Goal: Task Accomplishment & Management: Use online tool/utility

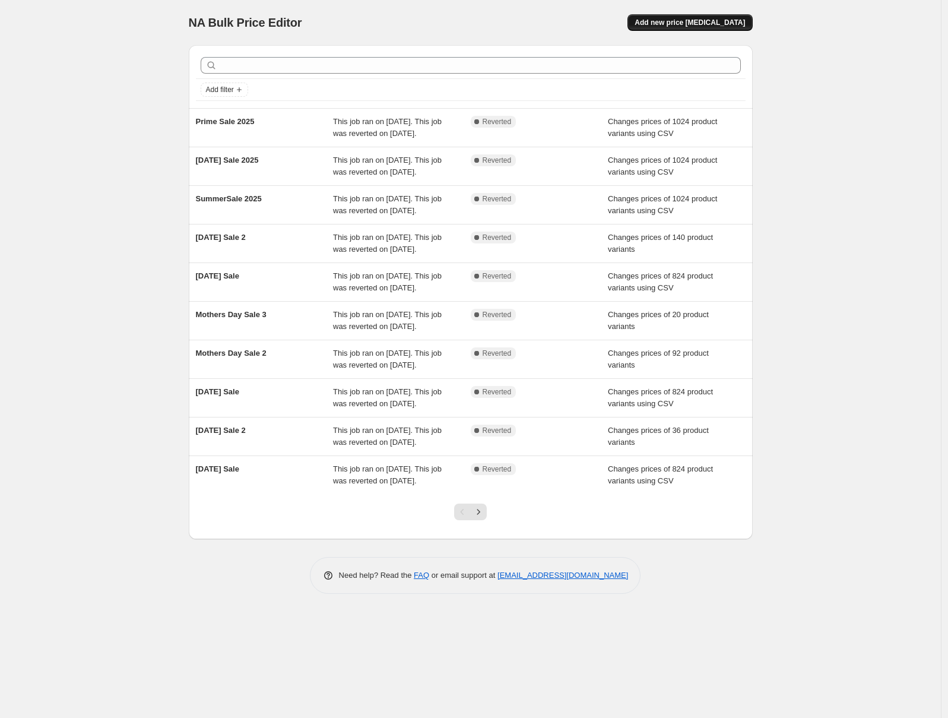
click at [750, 22] on button "Add new price [MEDICAL_DATA]" at bounding box center [689, 22] width 125 height 17
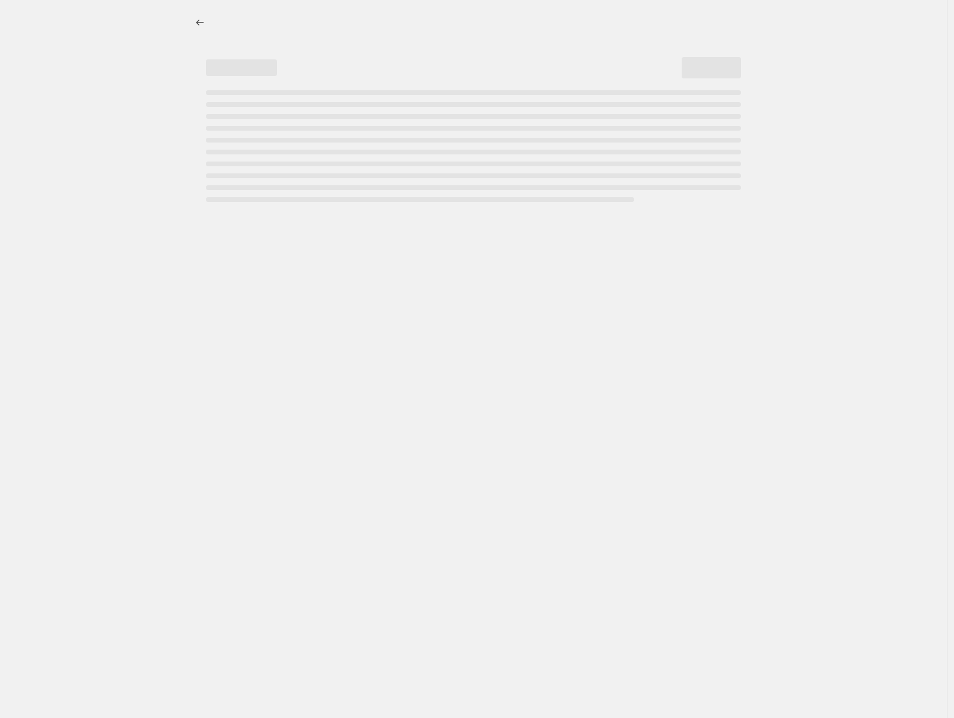
select select "percentage"
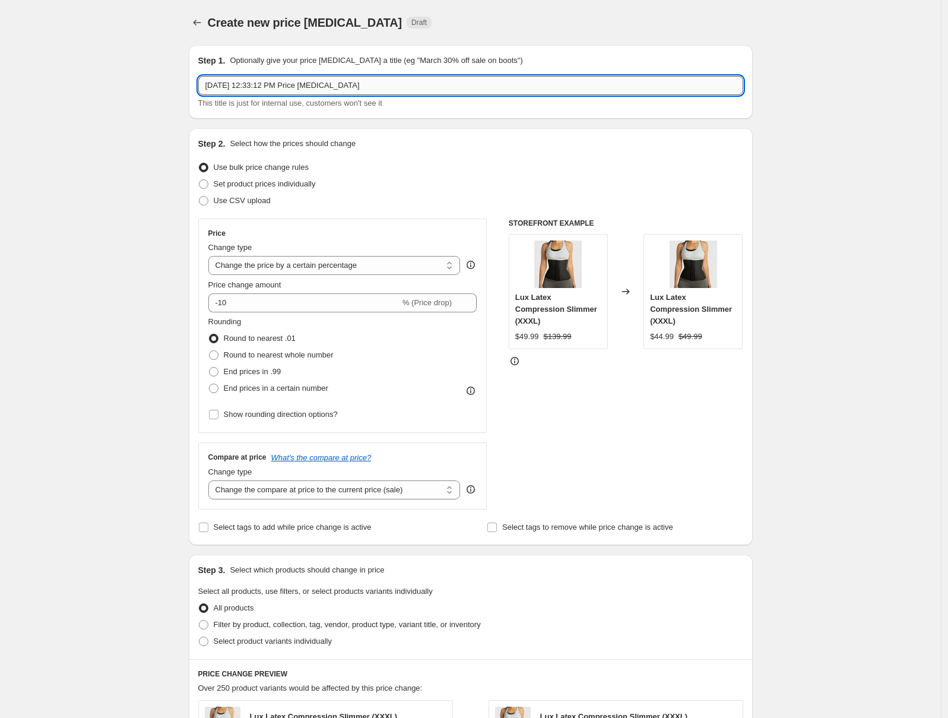
click at [351, 85] on input "[DATE] 12:33:12 PM Price [MEDICAL_DATA]" at bounding box center [470, 85] width 545 height 19
click at [252, 199] on span "Use CSV upload" at bounding box center [242, 200] width 57 height 9
click at [199, 196] on input "Use CSV upload" at bounding box center [199, 196] width 1 height 1
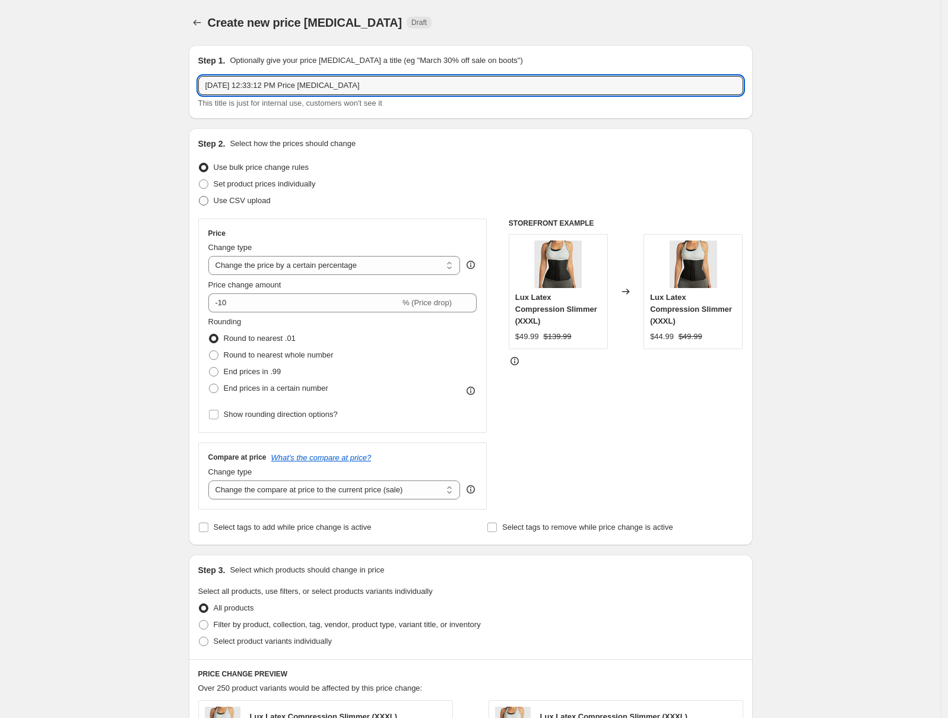
radio input "true"
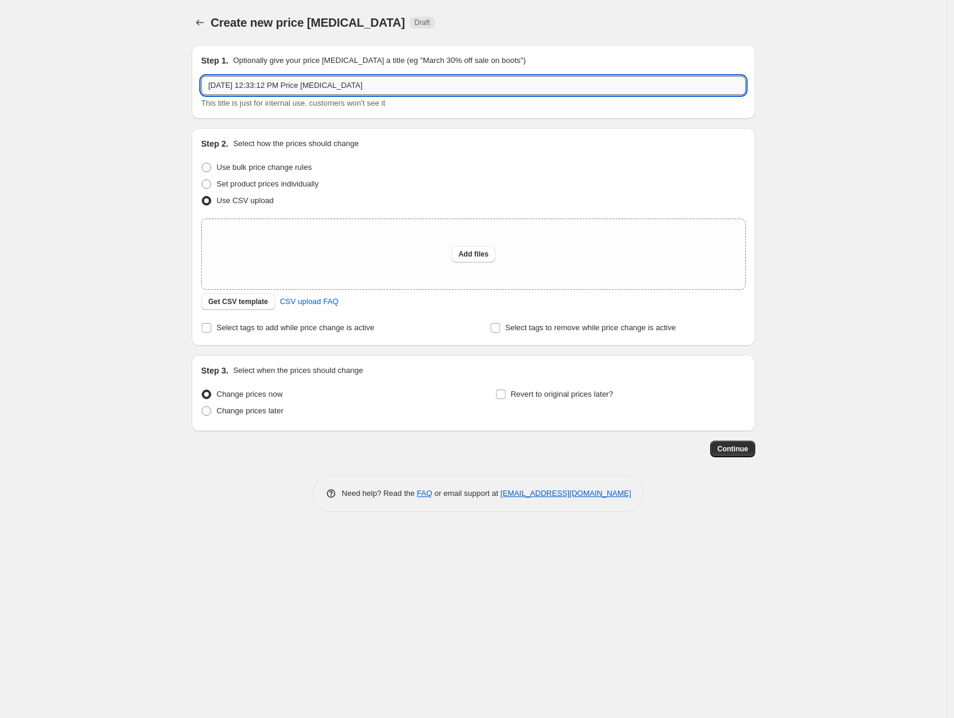
click at [348, 77] on input "[DATE] 12:33:12 PM Price [MEDICAL_DATA]" at bounding box center [473, 85] width 545 height 19
click at [345, 80] on input "[DATE] 12:33:12 PM Price [MEDICAL_DATA]" at bounding box center [473, 85] width 545 height 19
type input "[DATE] Sale 2025"
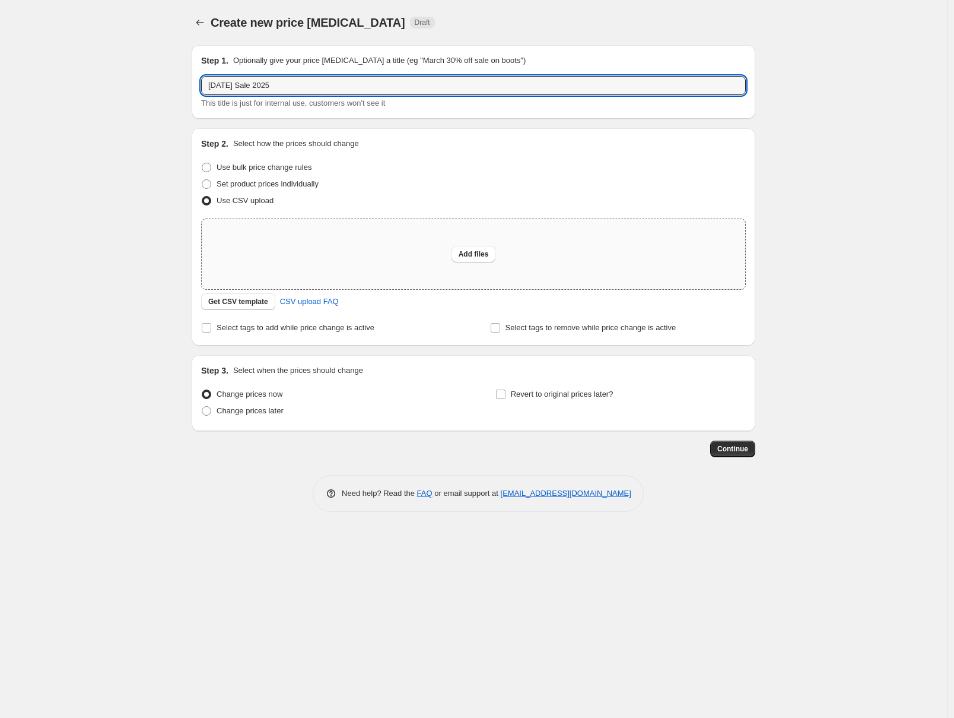
drag, startPoint x: 884, startPoint y: 198, endPoint x: 666, endPoint y: 223, distance: 219.2
click at [884, 198] on div "Create new price [MEDICAL_DATA]. This page is ready Create new price [MEDICAL_D…" at bounding box center [473, 359] width 947 height 718
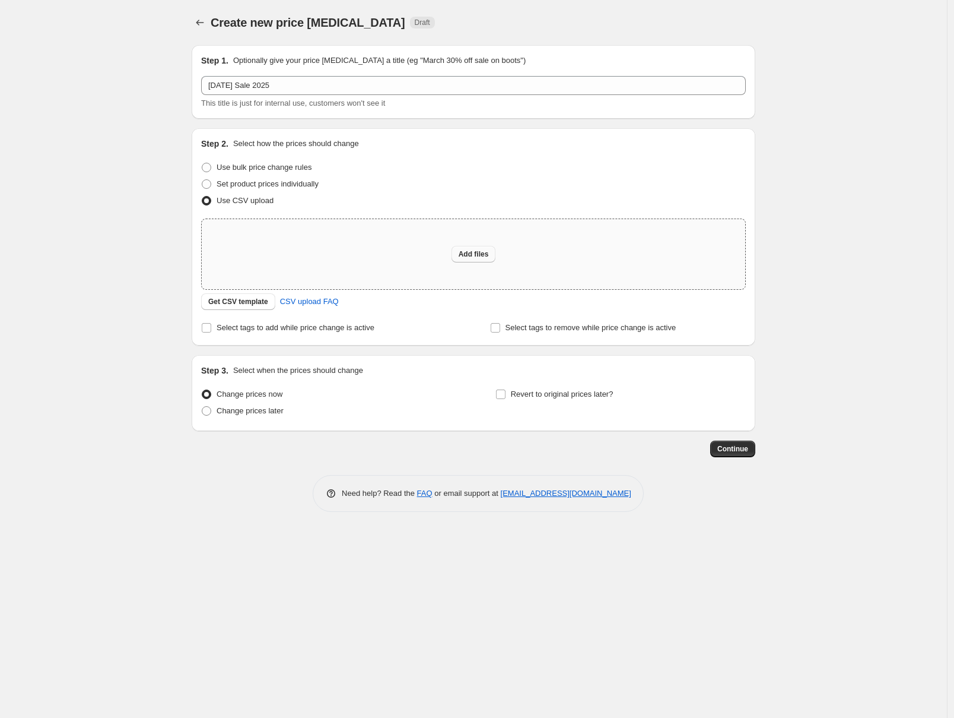
click at [466, 259] on button "Add files" at bounding box center [474, 254] width 45 height 17
type input "C:\fakepath\csv_template_user_5257 (10).csv"
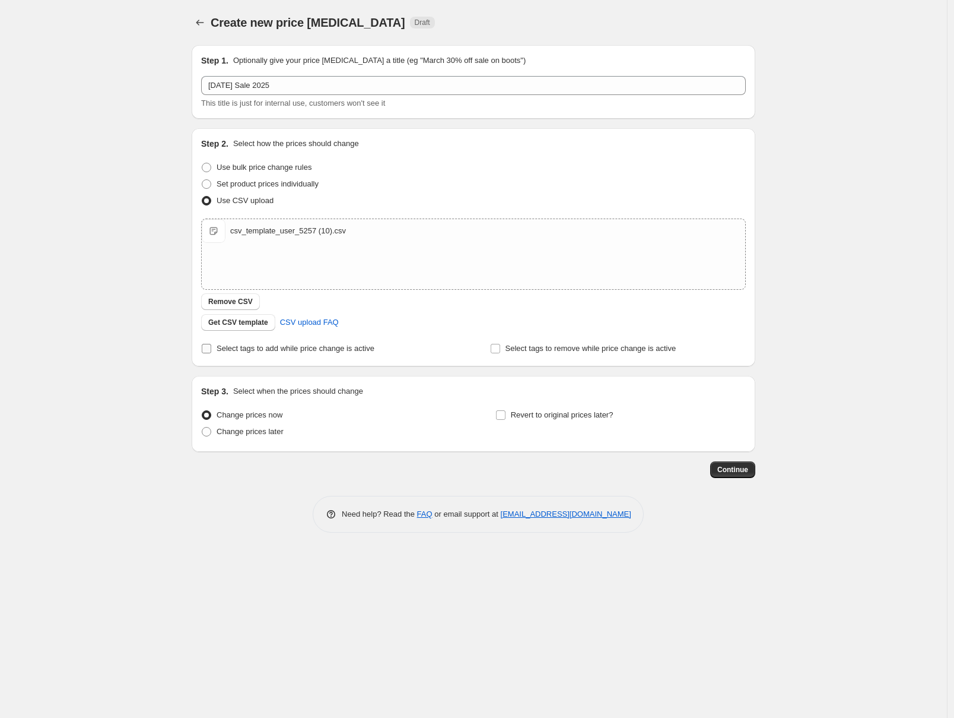
click at [321, 351] on span "Select tags to add while price change is active" at bounding box center [296, 348] width 158 height 9
click at [211, 351] on input "Select tags to add while price change is active" at bounding box center [206, 348] width 9 height 9
checkbox input "true"
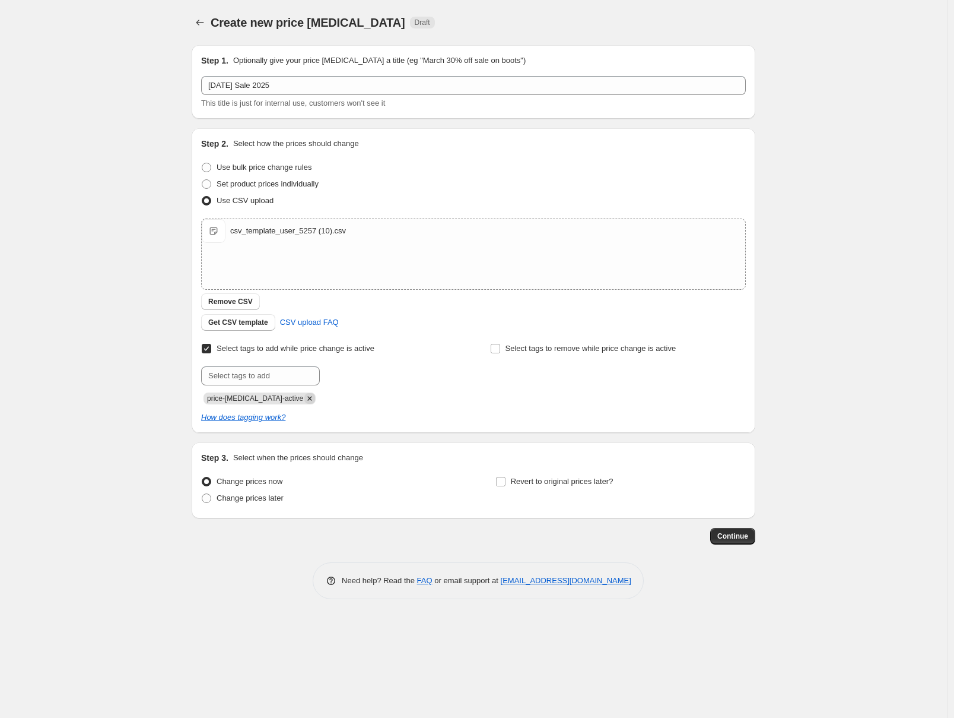
click at [308, 398] on icon "Remove price-change-job-active" at bounding box center [310, 398] width 4 height 4
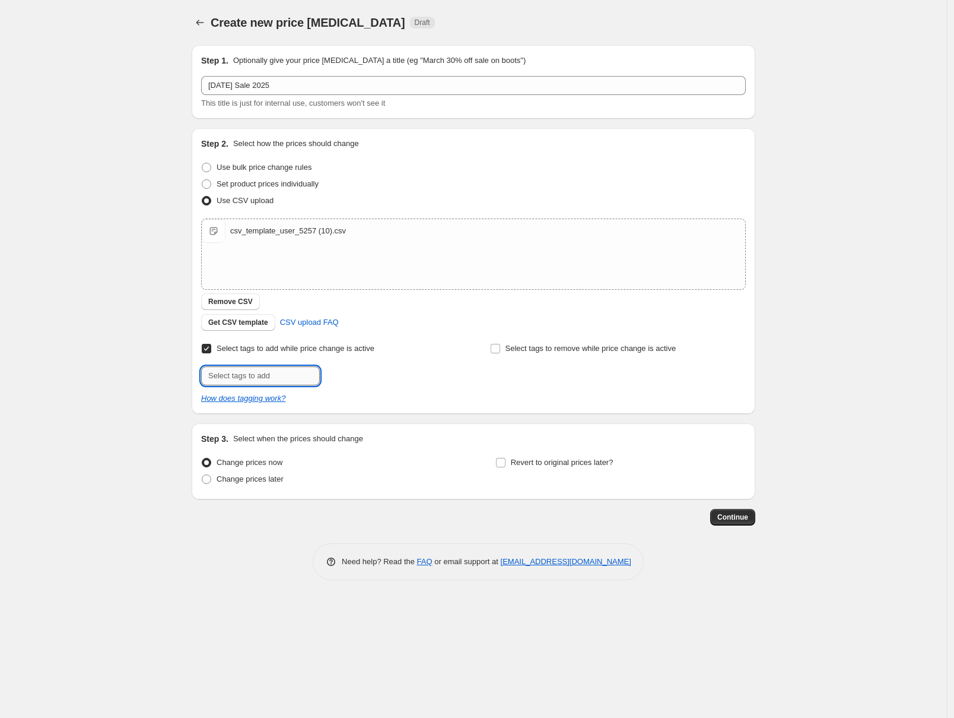
click at [263, 373] on input "text" at bounding box center [260, 375] width 119 height 19
type input "o"
type input "holidaysale"
click at [370, 372] on span "holidaysale" at bounding box center [365, 374] width 39 height 8
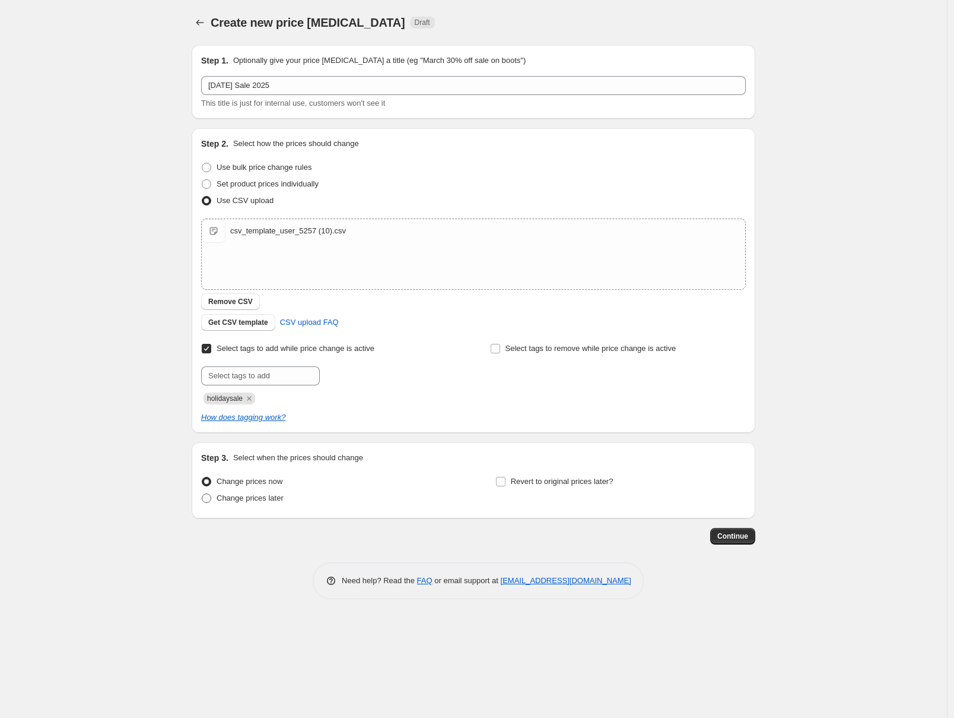
click at [226, 493] on span "Change prices later" at bounding box center [250, 497] width 67 height 9
click at [202, 493] on input "Change prices later" at bounding box center [202, 493] width 1 height 1
radio input "true"
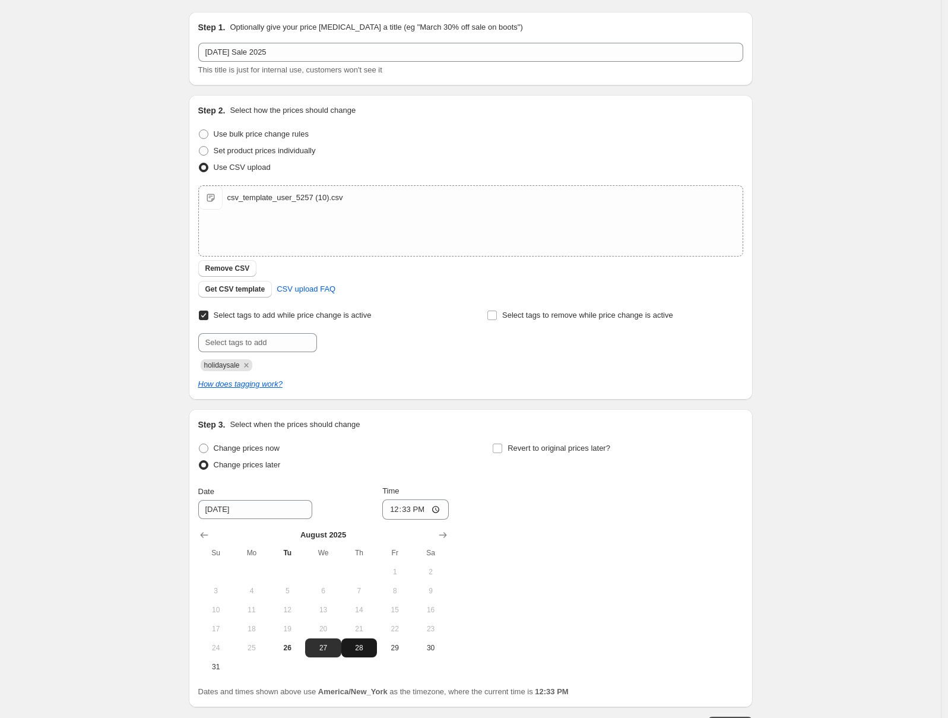
scroll to position [90, 0]
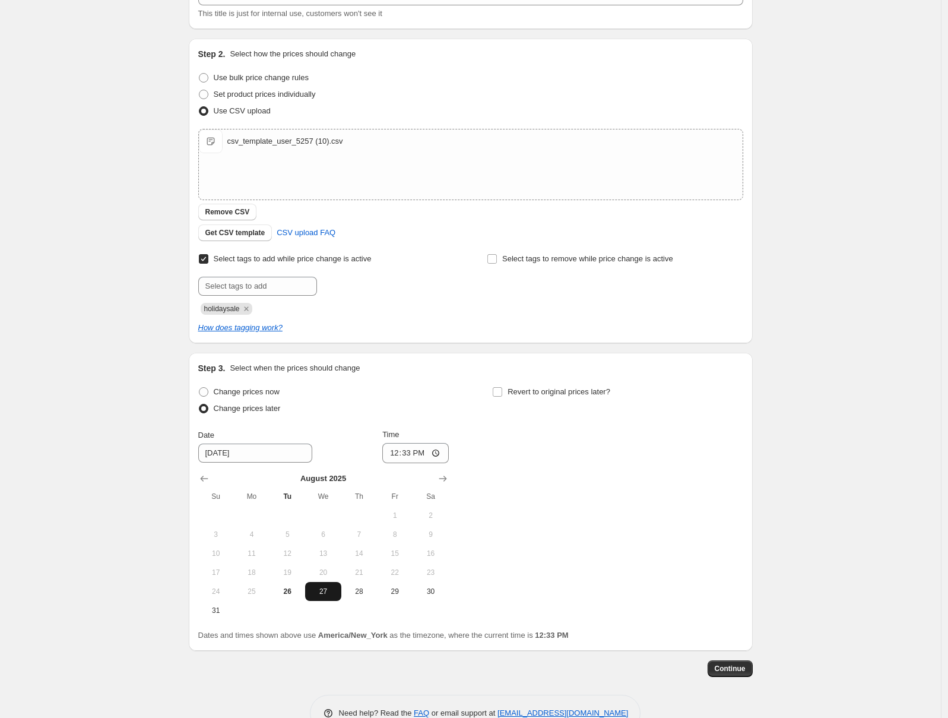
click at [324, 594] on span "27" at bounding box center [323, 590] width 26 height 9
click at [409, 458] on input "12:33" at bounding box center [415, 453] width 66 height 20
click at [357, 592] on span "28" at bounding box center [359, 590] width 26 height 9
type input "[DATE]"
click at [405, 450] on input "12:33" at bounding box center [415, 453] width 66 height 20
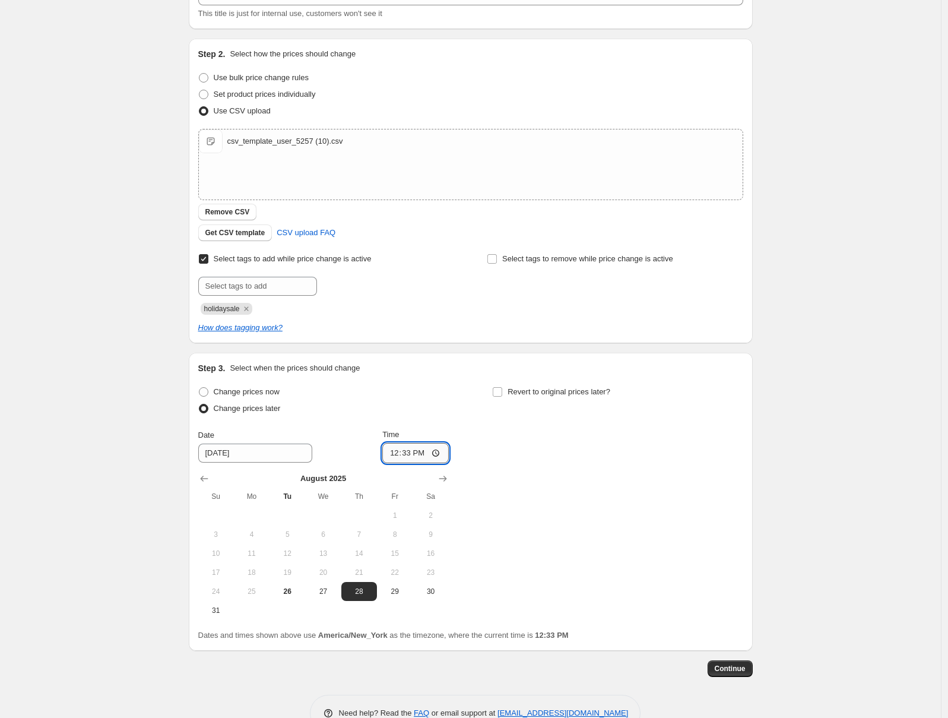
click at [423, 452] on input "12:33" at bounding box center [415, 453] width 66 height 20
click at [410, 453] on input "00:33" at bounding box center [415, 453] width 66 height 20
type input "00:00"
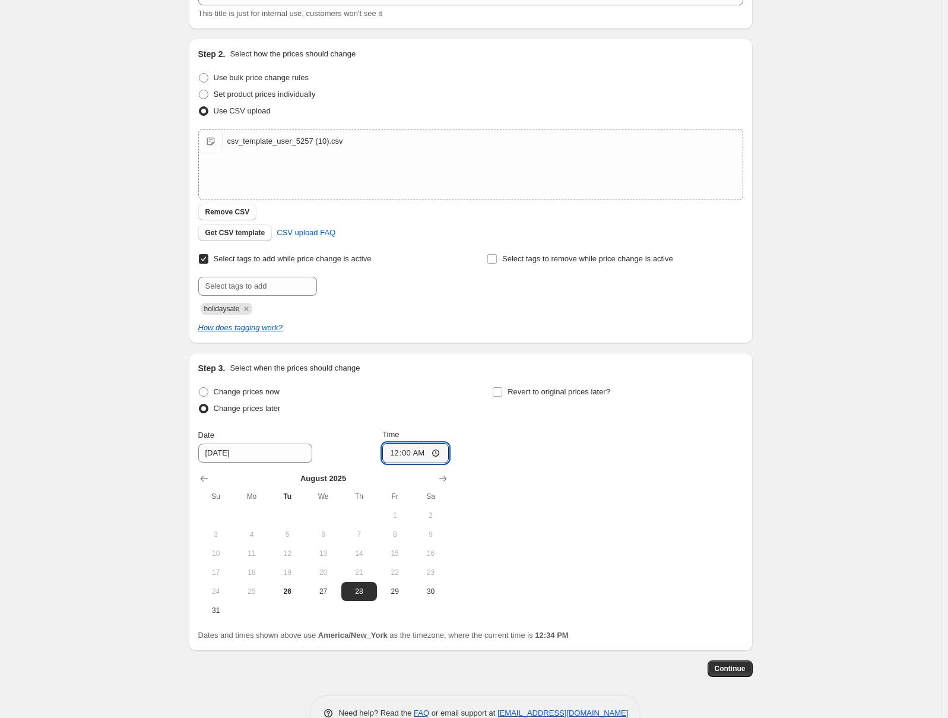
click at [531, 439] on div "Change prices now Change prices later Date [DATE] Time 00:00 [DATE] Su Mo Tu We…" at bounding box center [470, 501] width 545 height 236
click at [553, 394] on span "Revert to original prices later?" at bounding box center [558, 391] width 103 height 9
click at [502, 394] on input "Revert to original prices later?" at bounding box center [497, 391] width 9 height 9
checkbox input "true"
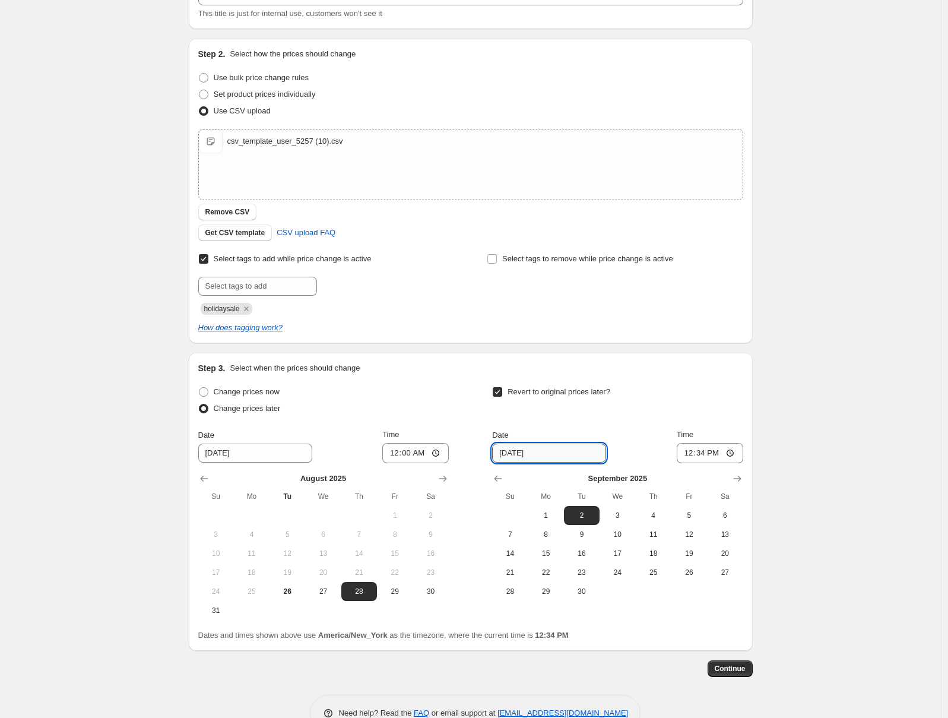
click at [544, 452] on input "[DATE]" at bounding box center [549, 452] width 114 height 19
click at [575, 513] on span "2" at bounding box center [582, 514] width 26 height 9
click at [684, 458] on input "12:34" at bounding box center [710, 453] width 66 height 20
click at [718, 446] on input "12:34" at bounding box center [710, 453] width 66 height 20
click at [716, 452] on input "12:34" at bounding box center [710, 453] width 66 height 20
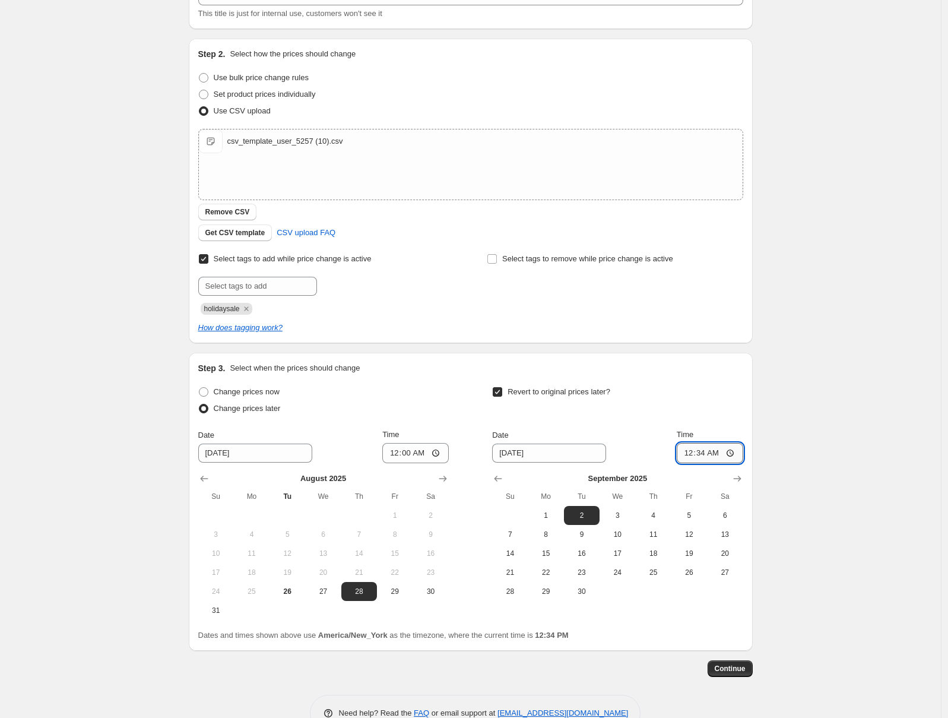
click at [699, 454] on input "00:34" at bounding box center [710, 453] width 66 height 20
type input "00:00"
click at [788, 429] on div "Create new price [MEDICAL_DATA]. This page is ready Create new price [MEDICAL_D…" at bounding box center [470, 329] width 941 height 839
click at [739, 669] on span "Continue" at bounding box center [730, 668] width 31 height 9
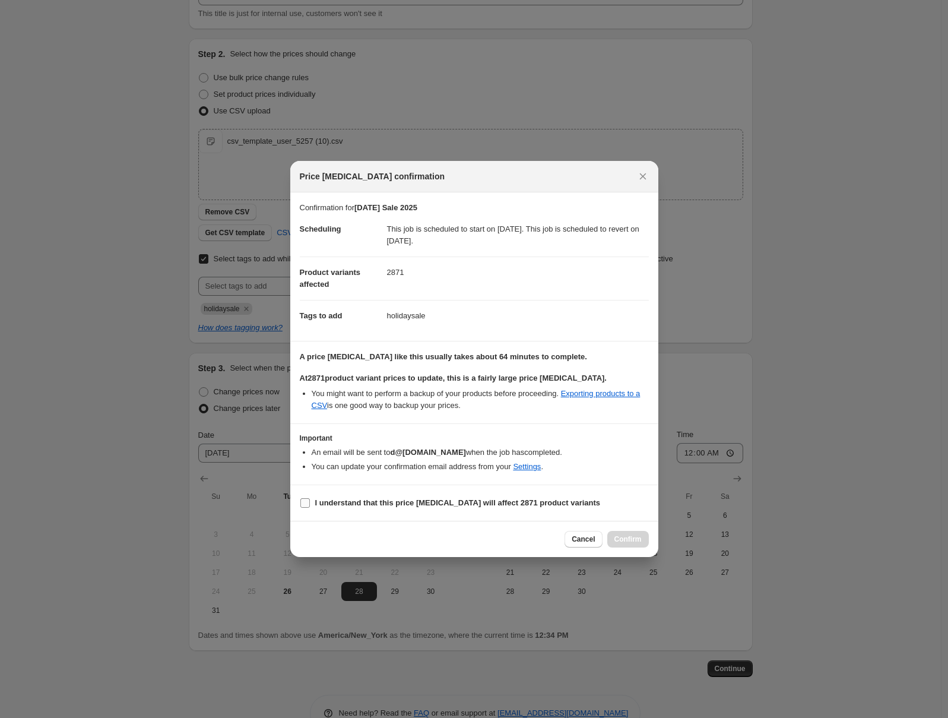
click at [345, 500] on b "I understand that this price [MEDICAL_DATA] will affect 2871 product variants" at bounding box center [457, 502] width 285 height 9
click at [310, 500] on input "I understand that this price [MEDICAL_DATA] will affect 2871 product variants" at bounding box center [304, 502] width 9 height 9
checkbox input "true"
click at [630, 542] on span "Confirm" at bounding box center [627, 538] width 27 height 9
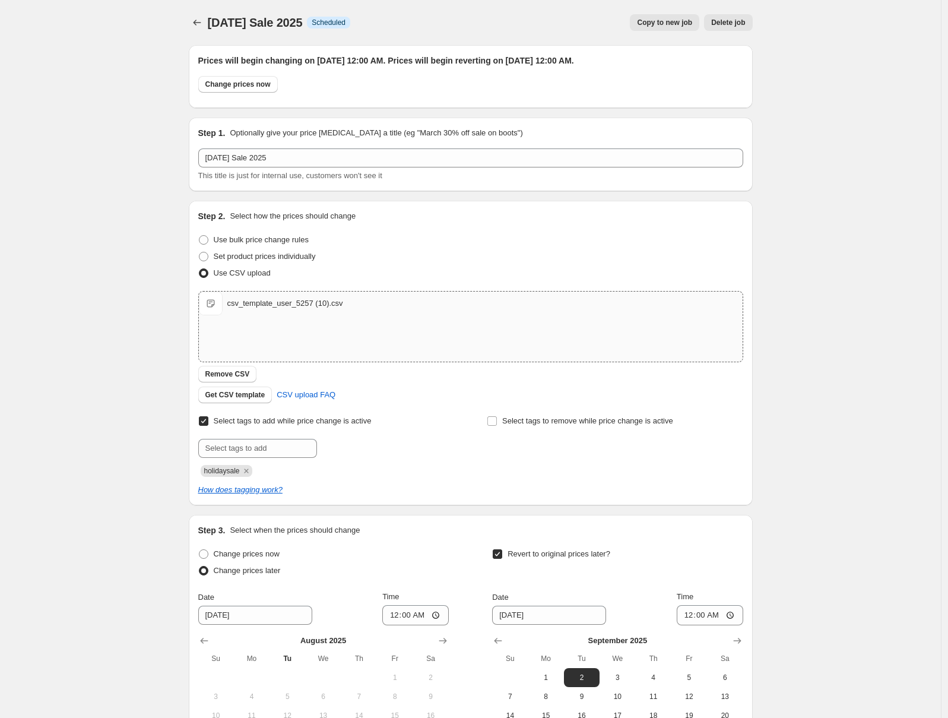
click at [238, 303] on div "csv_template_user_5257 (10).csv" at bounding box center [285, 303] width 116 height 12
click at [221, 373] on span "Remove CSV" at bounding box center [227, 373] width 45 height 9
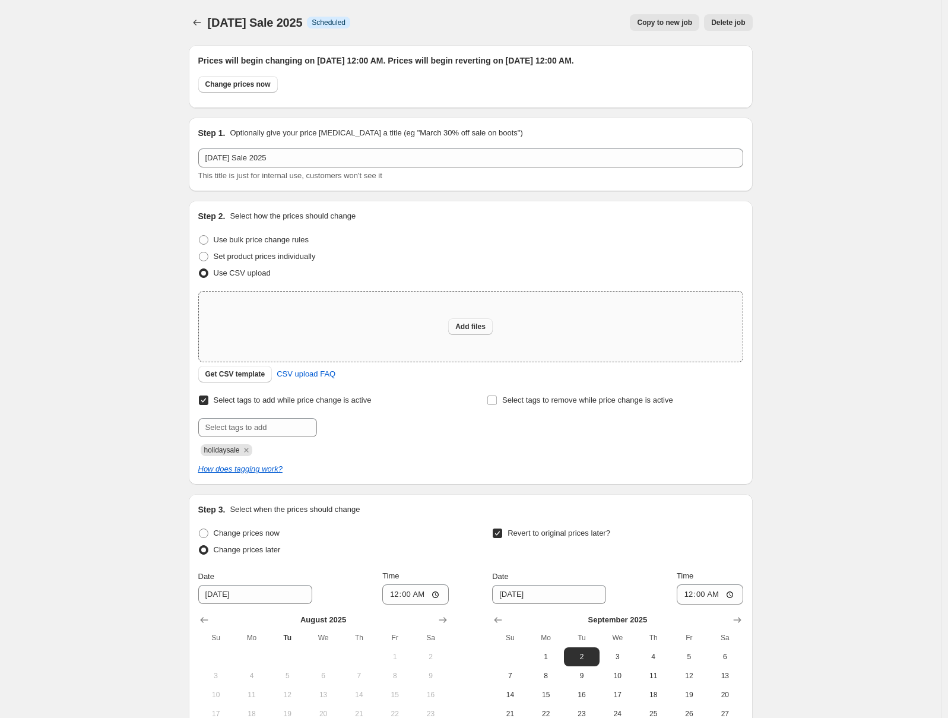
click at [479, 327] on span "Add files" at bounding box center [470, 326] width 30 height 9
type input "C:\fakepath\[DATE] Sale 2025.csv"
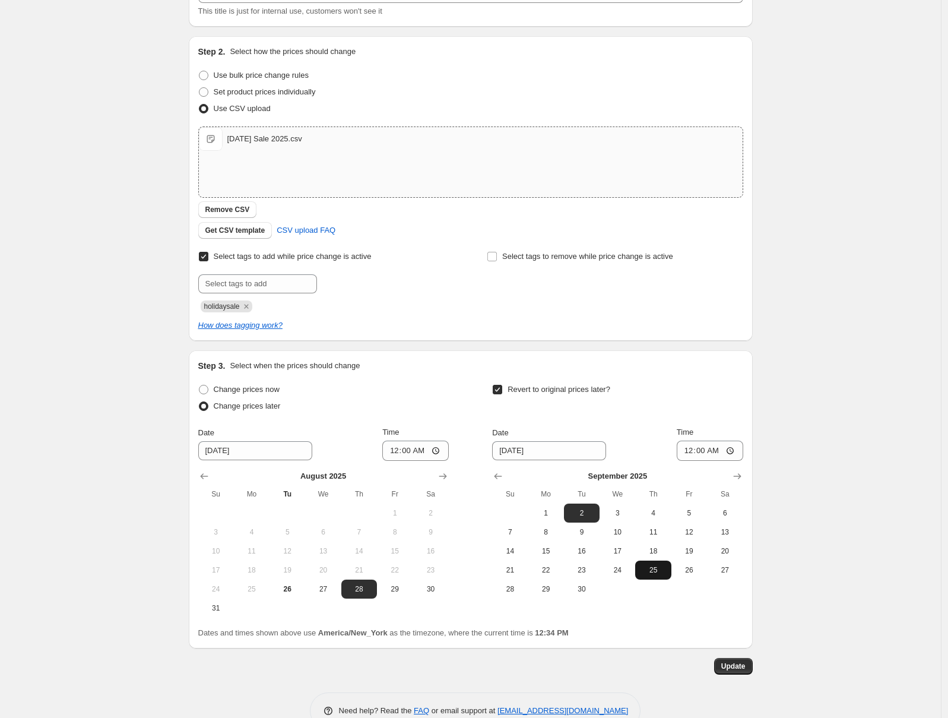
scroll to position [193, 0]
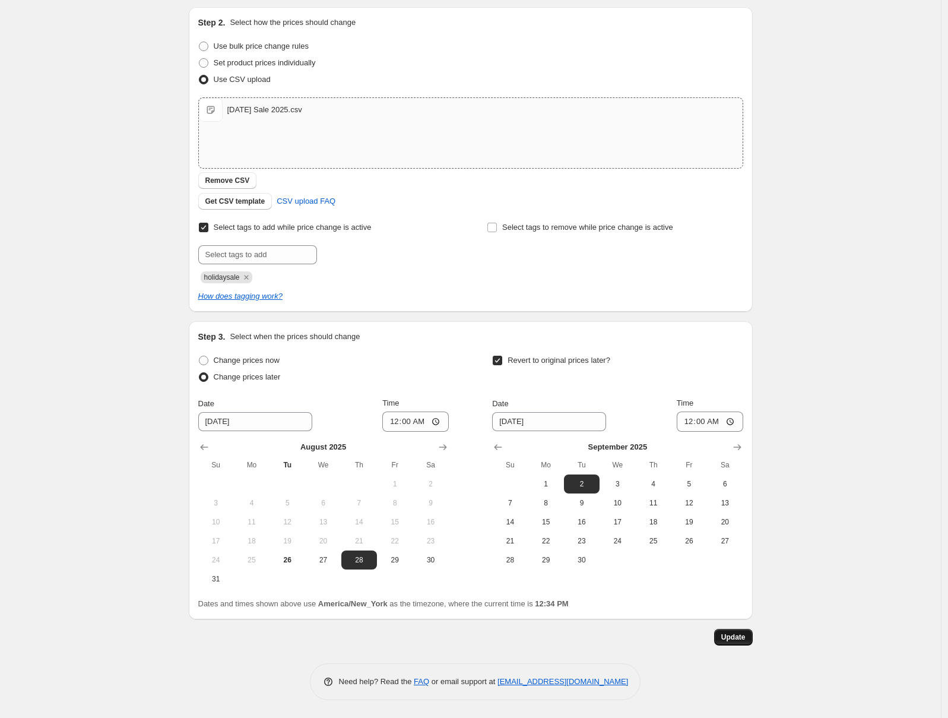
click at [739, 638] on span "Update" at bounding box center [733, 636] width 24 height 9
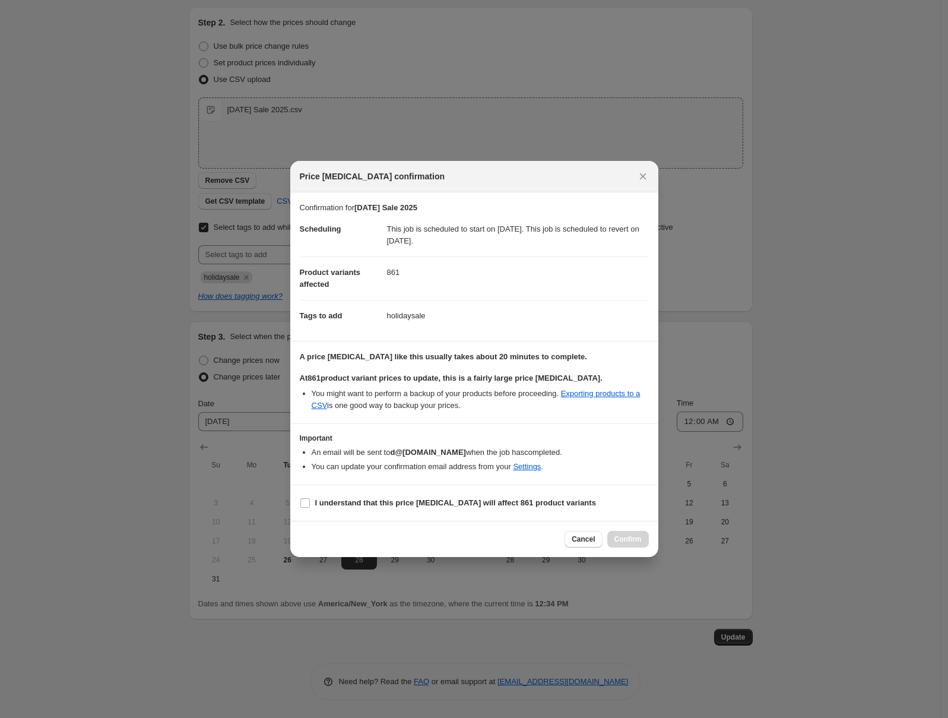
click at [519, 491] on section "I understand that this price [MEDICAL_DATA] will affect 861 product variants" at bounding box center [474, 503] width 368 height 36
click at [502, 503] on b "I understand that this price [MEDICAL_DATA] will affect 861 product variants" at bounding box center [455, 502] width 281 height 9
click at [310, 503] on input "I understand that this price [MEDICAL_DATA] will affect 861 product variants" at bounding box center [304, 502] width 9 height 9
checkbox input "true"
